Goal: Task Accomplishment & Management: Complete application form

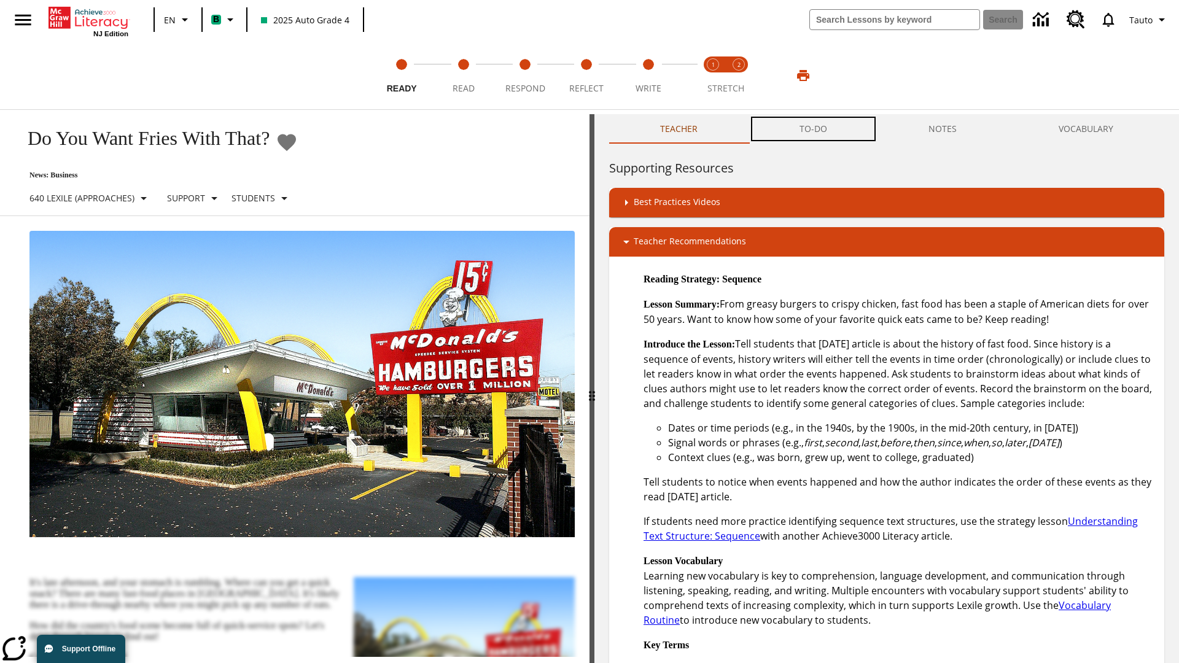
click at [813, 129] on button "TO-DO" at bounding box center [813, 128] width 130 height 29
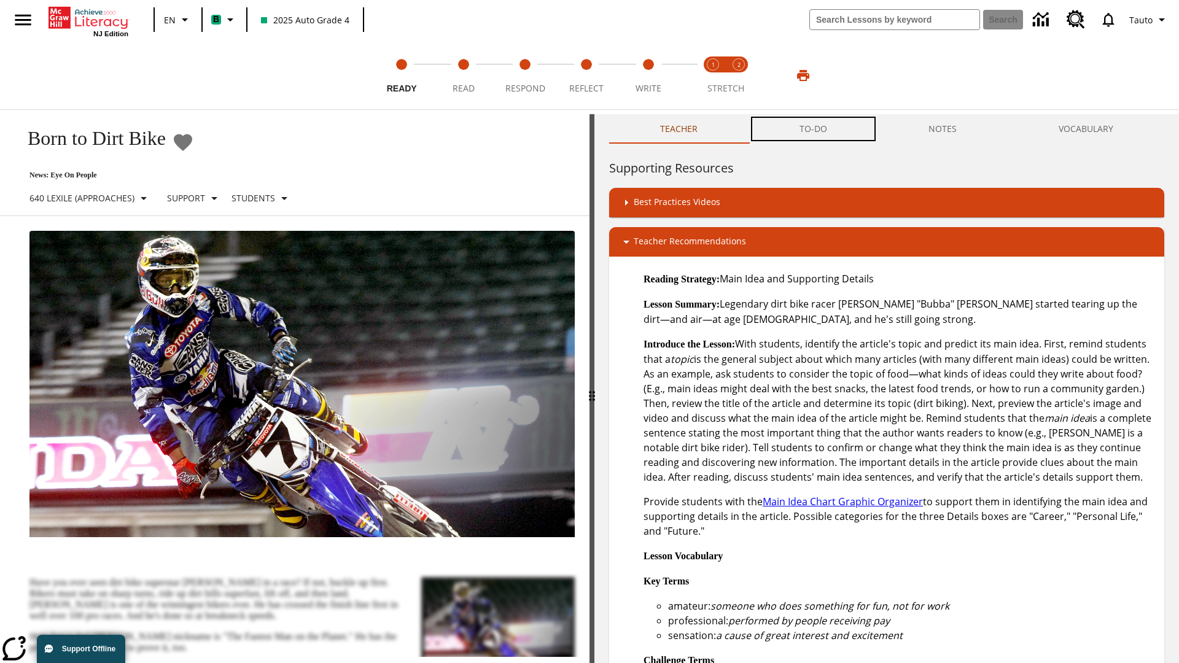
click at [813, 129] on button "TO-DO" at bounding box center [813, 128] width 130 height 29
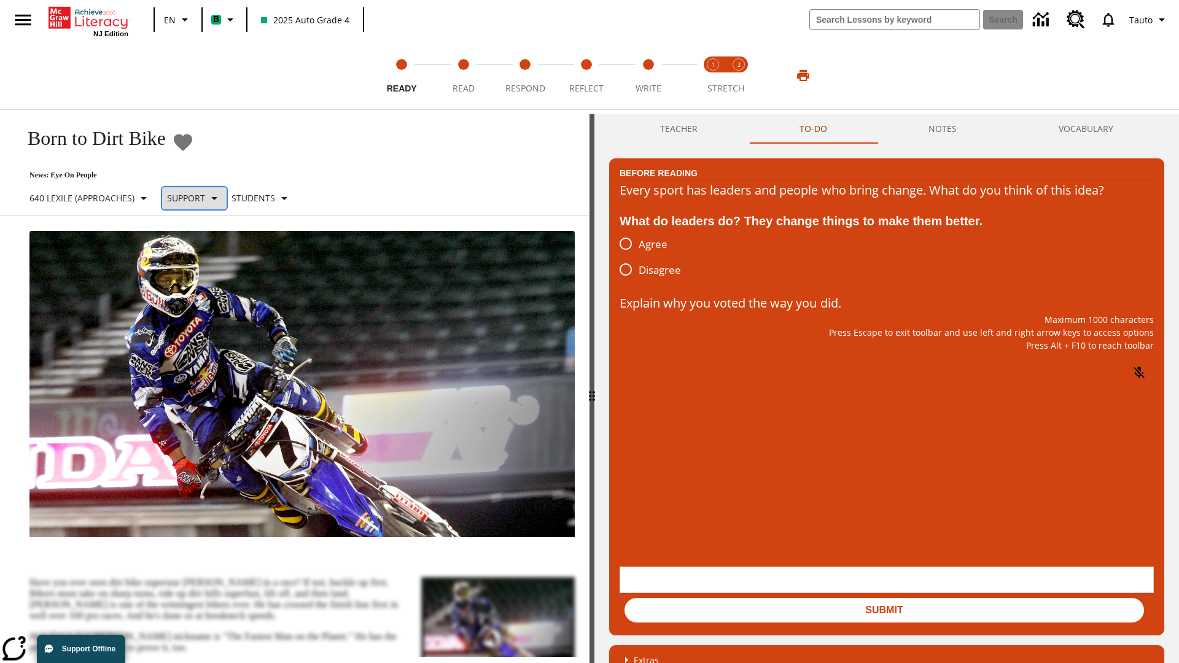
click at [204, 198] on p "Support" at bounding box center [186, 198] width 38 height 13
click at [217, 269] on p "Support" at bounding box center [217, 269] width 72 height 13
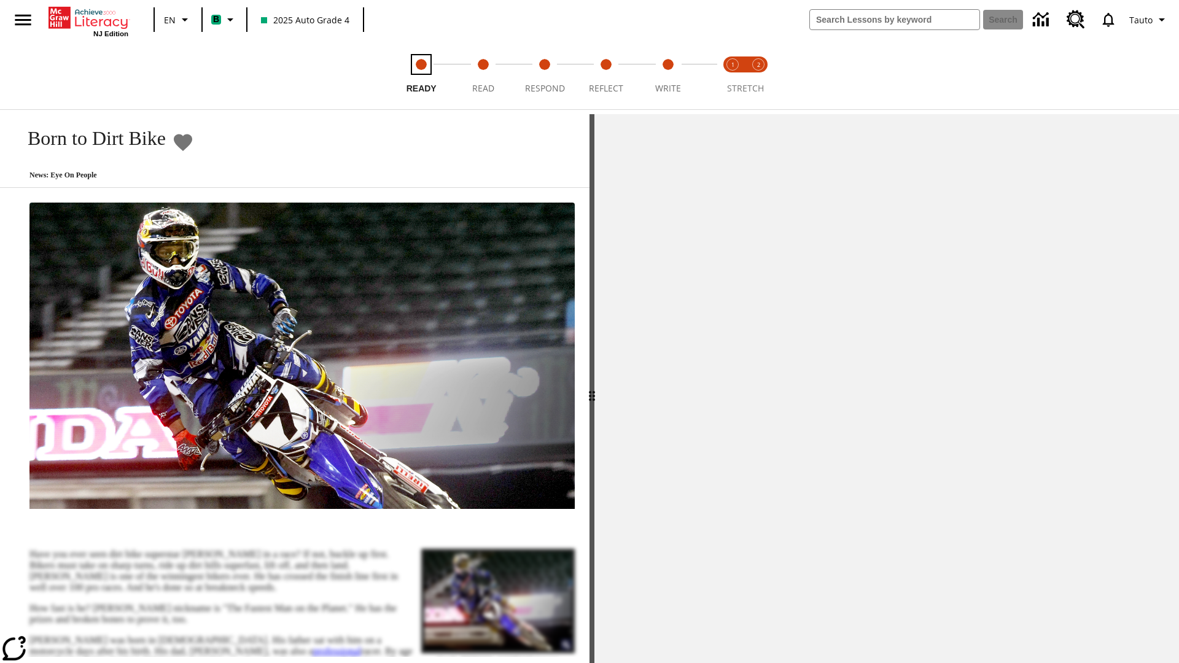
click at [406, 76] on span "Ready" at bounding box center [421, 83] width 30 height 22
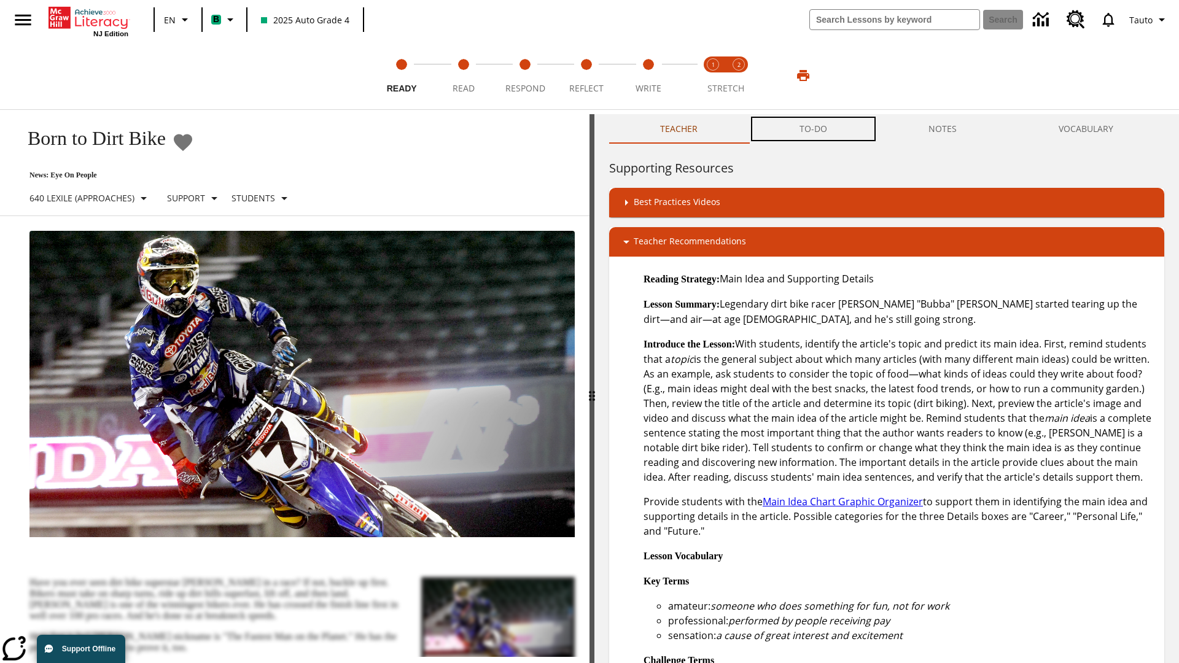
click at [813, 129] on button "TO-DO" at bounding box center [813, 128] width 130 height 29
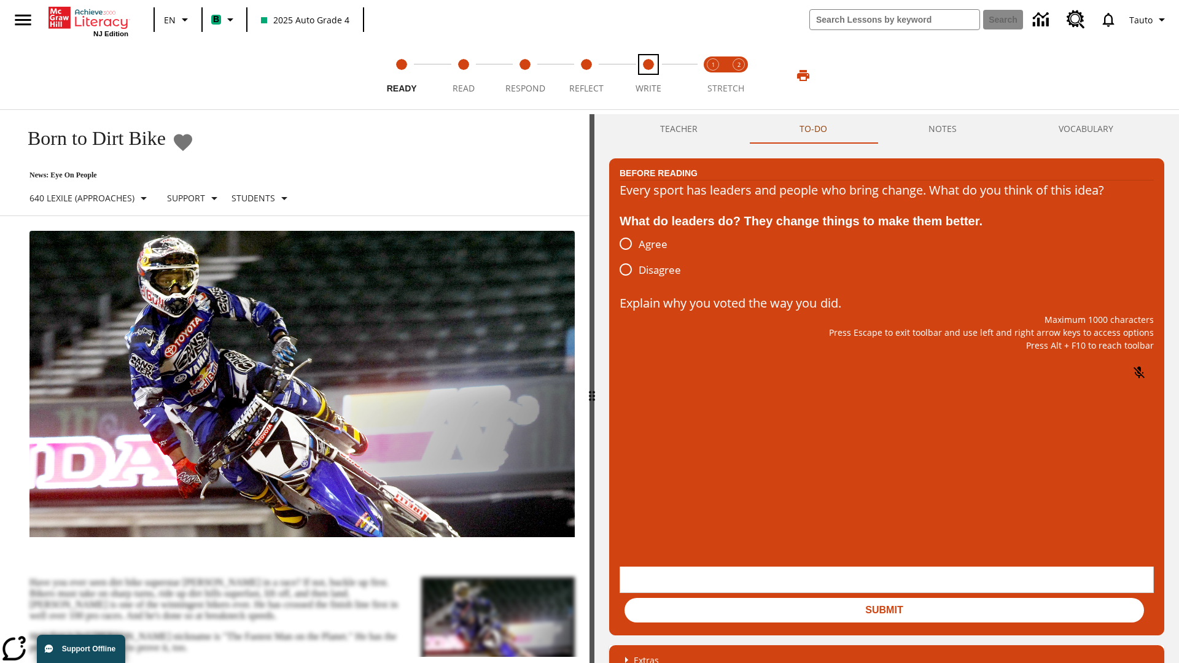
click at [648, 76] on span "Write" at bounding box center [648, 83] width 26 height 22
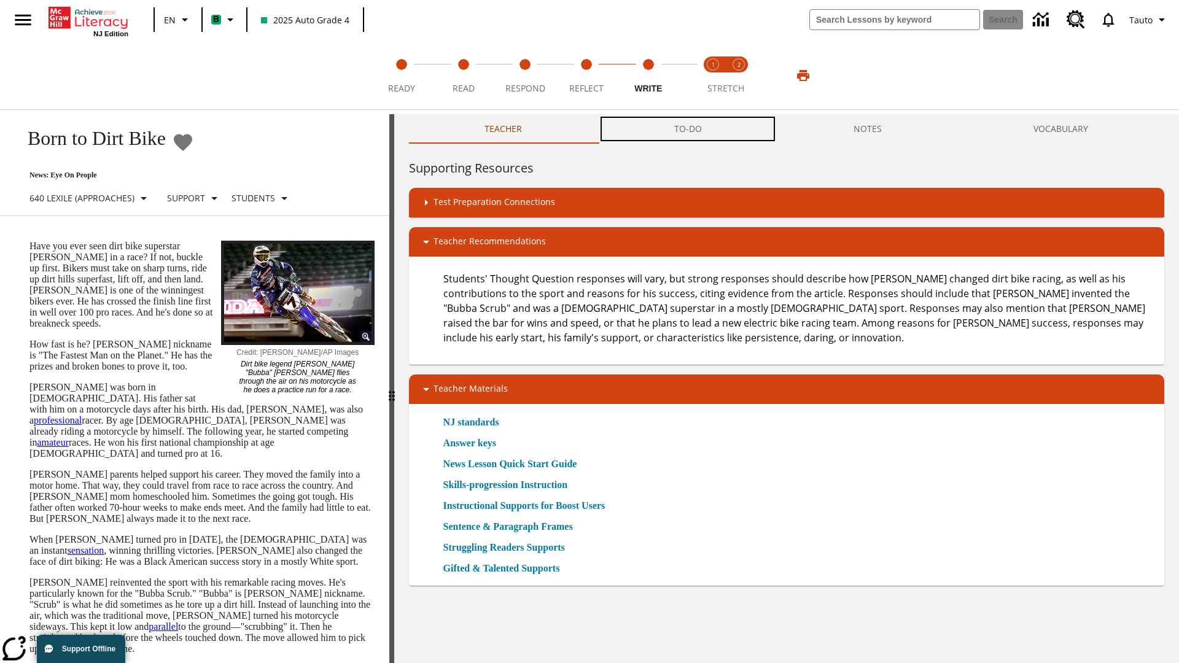
scroll to position [1, 0]
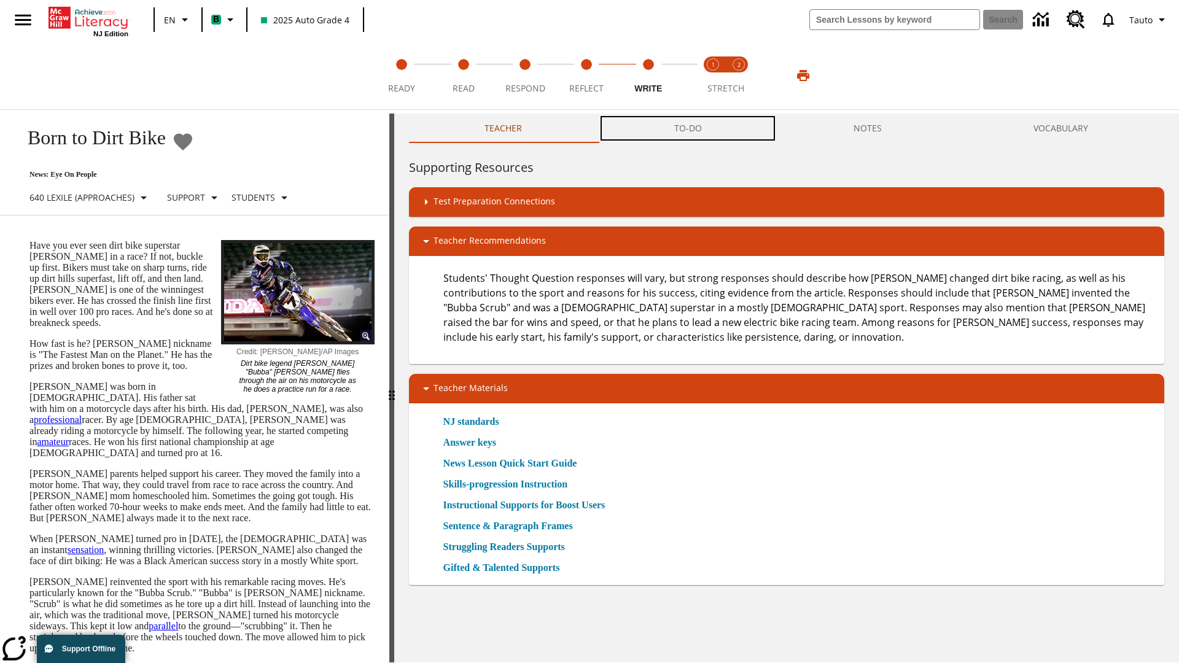
click at [688, 129] on button "TO-DO" at bounding box center [687, 128] width 179 height 29
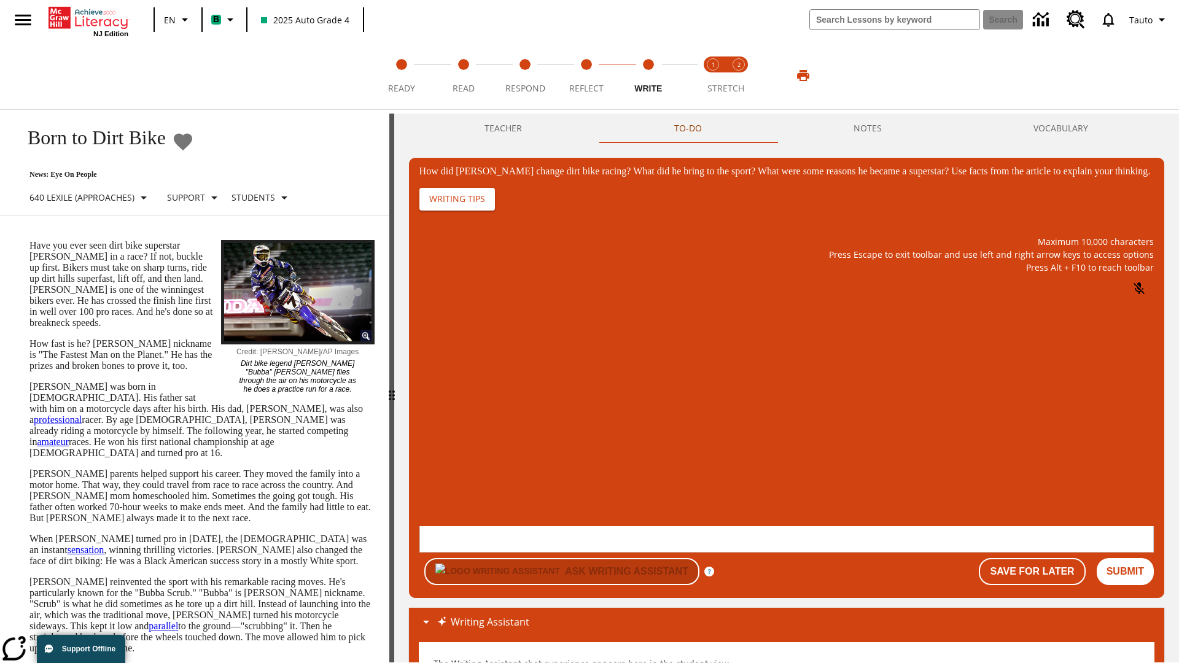
scroll to position [0, 0]
